Goal: Find specific page/section: Find specific page/section

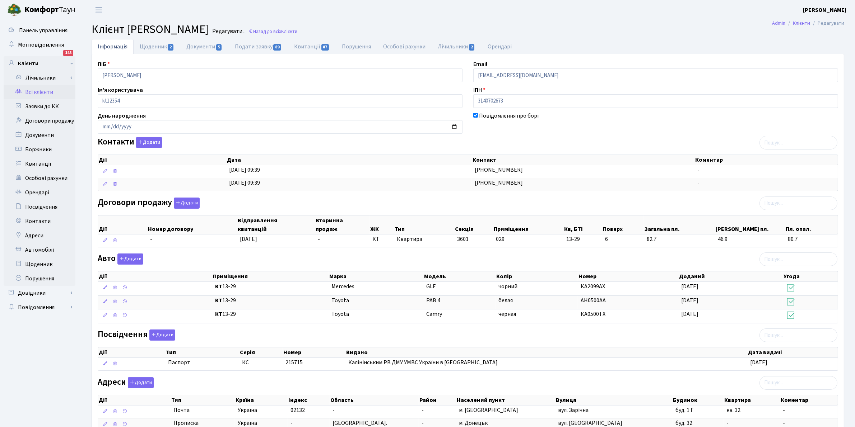
click at [33, 92] on link "Всі клієнти" at bounding box center [40, 92] width 72 height 14
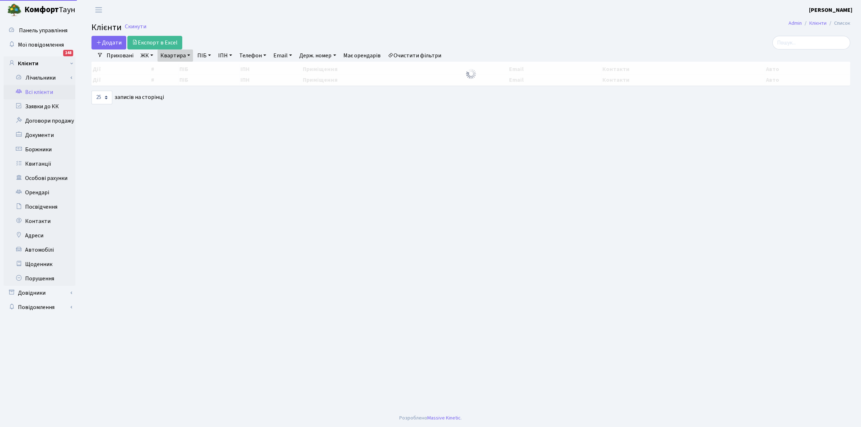
select select "25"
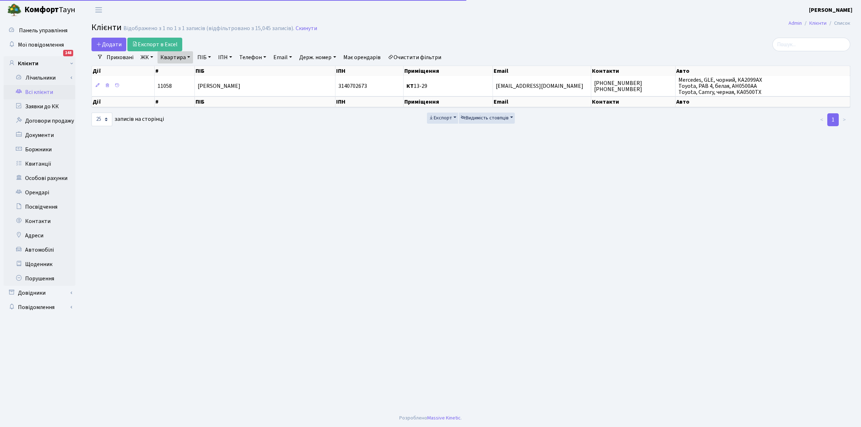
click at [426, 54] on link "Очистити фільтри" at bounding box center [414, 57] width 59 height 12
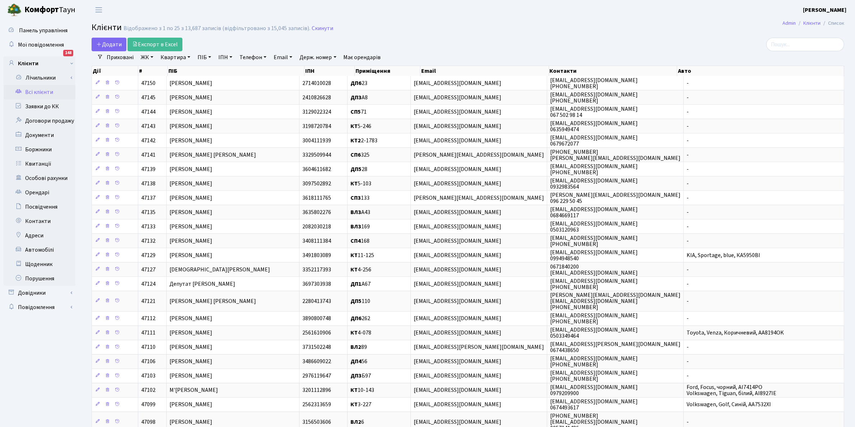
click at [172, 56] on link "Квартира" at bounding box center [176, 57] width 36 height 12
type input ","
type input "Б100"
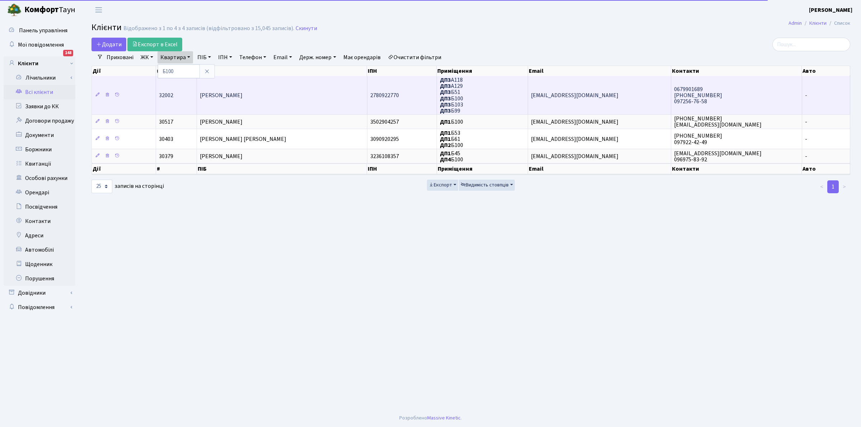
click at [226, 93] on span "[PERSON_NAME]" at bounding box center [221, 96] width 43 height 8
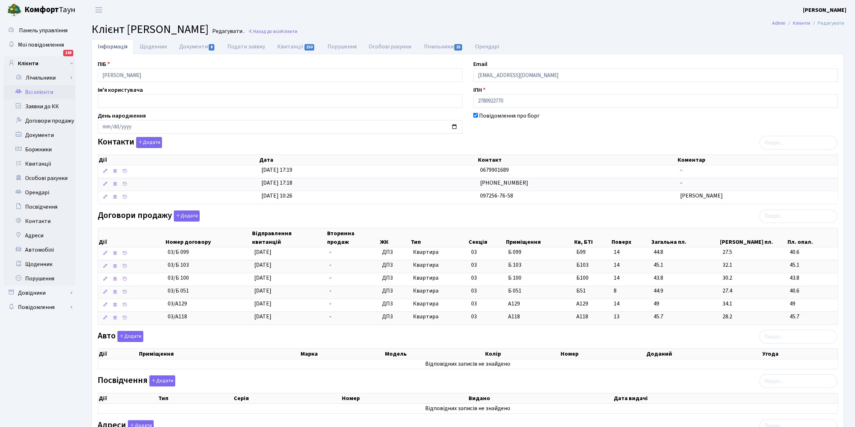
click at [541, 338] on div "Авто Додати Дії Приміщення Марка [GEOGRAPHIC_DATA] Колір Номер Доданий Угода Дії" at bounding box center [467, 351] width 751 height 41
